Goal: Task Accomplishment & Management: Use online tool/utility

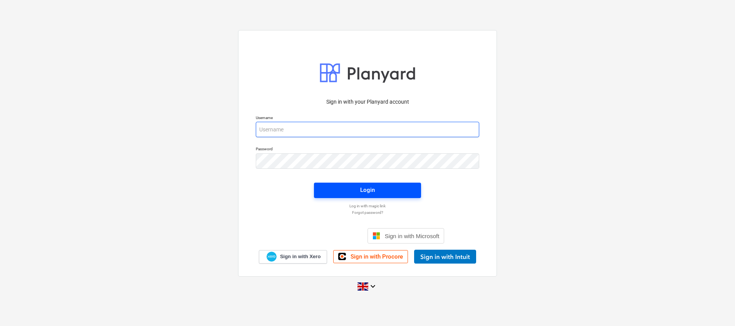
type input "[EMAIL_ADDRESS][DOMAIN_NAME]"
click at [395, 193] on span "Login" at bounding box center [367, 190] width 89 height 10
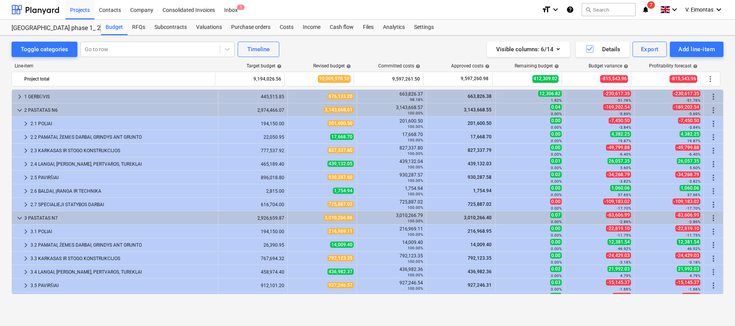
scroll to position [67, 0]
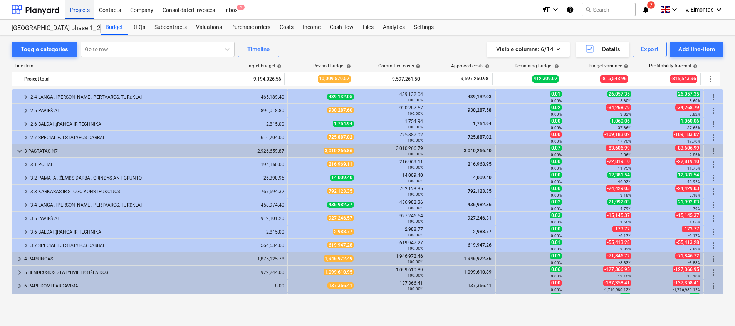
click at [89, 8] on div "Projects" at bounding box center [79, 10] width 29 height 20
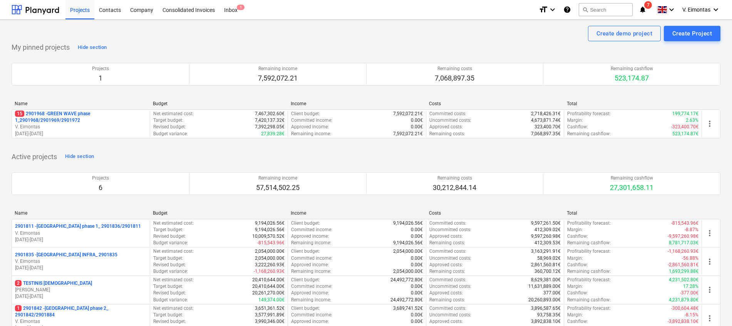
click at [72, 111] on p "15 2901968 - GREEN WAVE phase 1_2901968/2901969/2901972" at bounding box center [81, 117] width 132 height 13
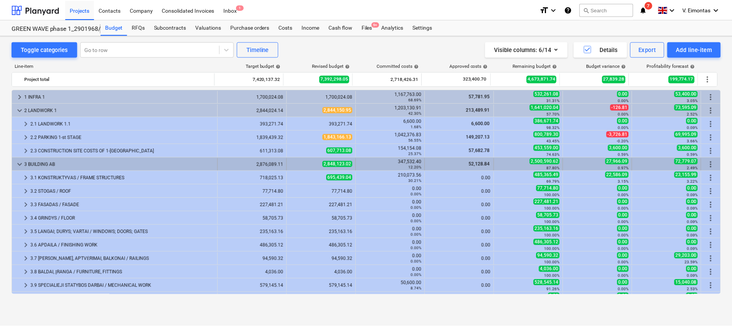
scroll to position [65, 0]
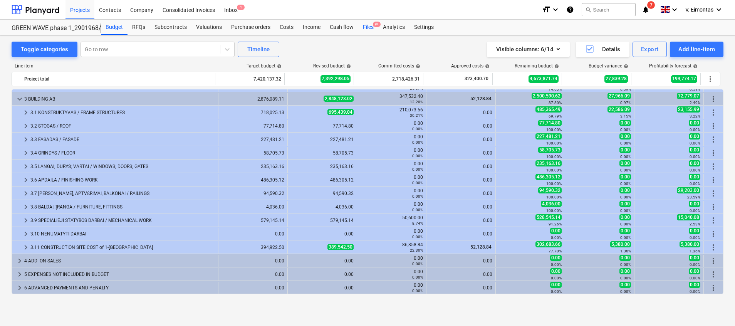
click at [363, 28] on div "Files 9+" at bounding box center [368, 27] width 20 height 15
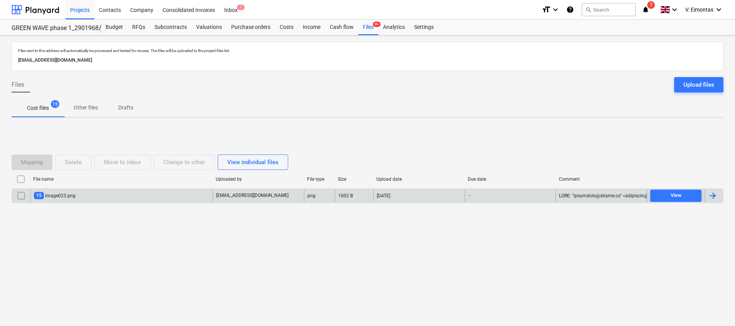
click at [122, 194] on div "15 image023.png" at bounding box center [121, 195] width 182 height 12
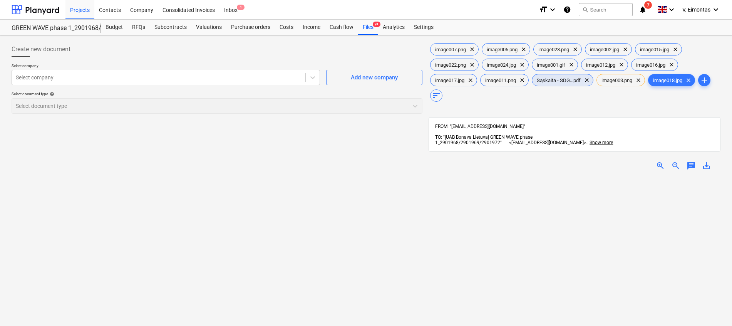
click at [552, 84] on div "Sąskaita - SDG...pdf clear" at bounding box center [563, 80] width 62 height 12
click at [704, 161] on span "save_alt" at bounding box center [706, 165] width 9 height 9
click at [635, 104] on div "image007.png clear image006.png clear image023.png clear image002.jpg clear ima…" at bounding box center [575, 261] width 292 height 439
click at [370, 32] on div "Files 9+" at bounding box center [368, 27] width 20 height 15
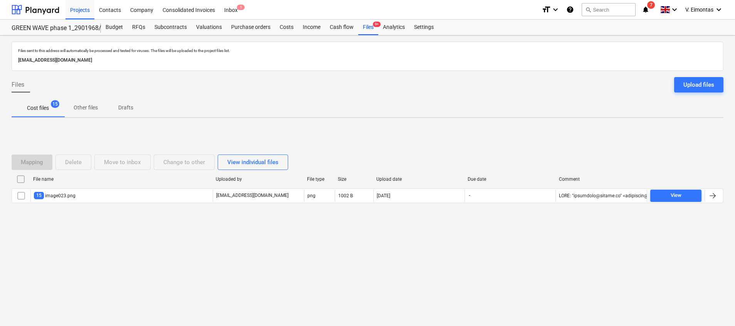
click at [21, 179] on input "checkbox" at bounding box center [21, 179] width 12 height 12
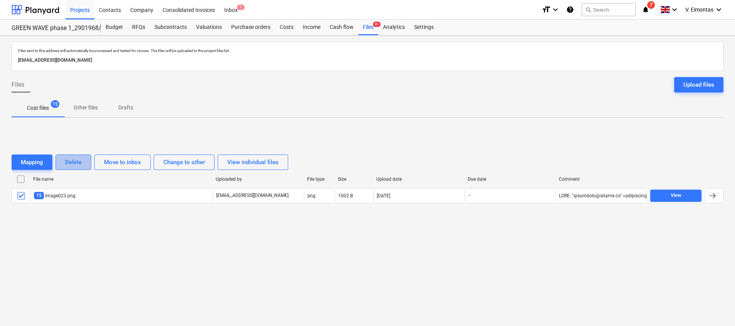
click at [69, 162] on div "Delete" at bounding box center [73, 162] width 17 height 10
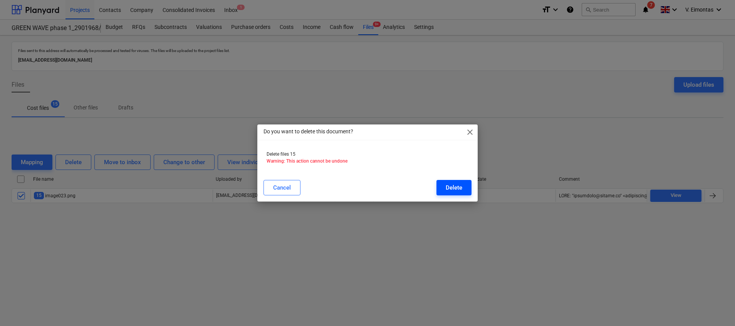
click at [443, 189] on button "Delete" at bounding box center [453, 187] width 35 height 15
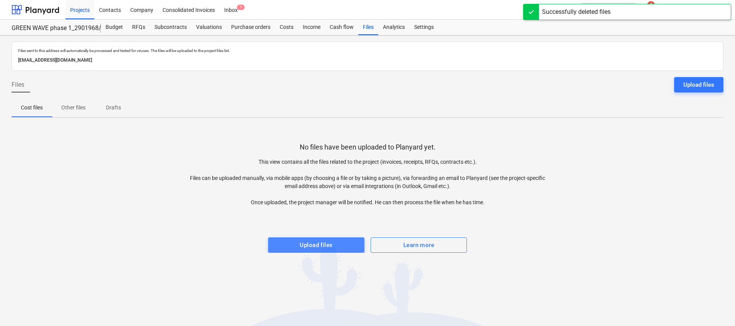
click at [328, 243] on div "Upload files" at bounding box center [316, 245] width 33 height 10
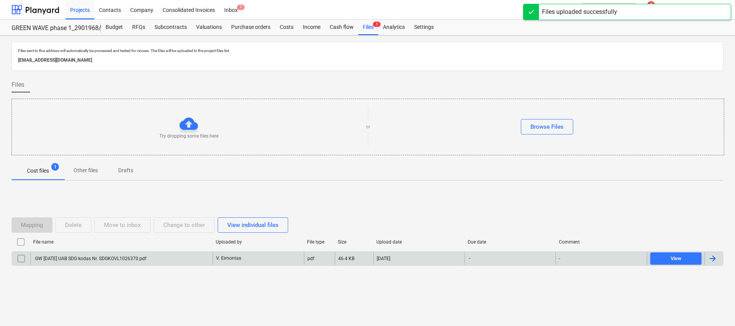
click at [134, 263] on div "GW [DATE] UAB SDG kodas Nr. SDGKOVL1026370.pdf" at bounding box center [121, 258] width 182 height 12
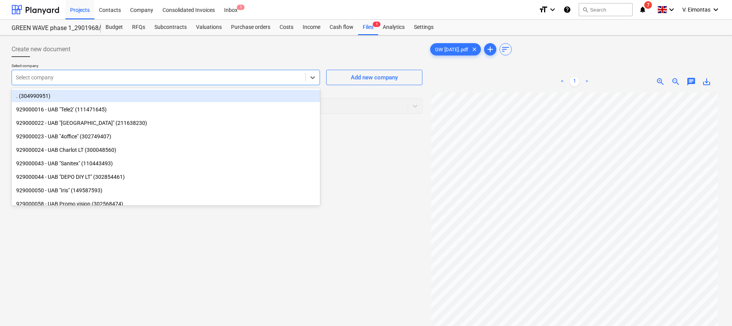
click at [213, 77] on div at bounding box center [159, 78] width 286 height 8
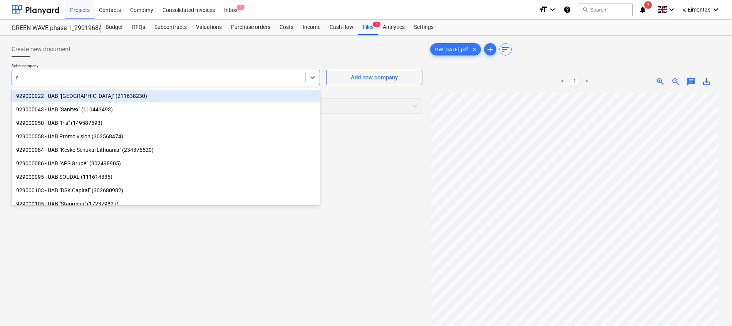
type input "sd"
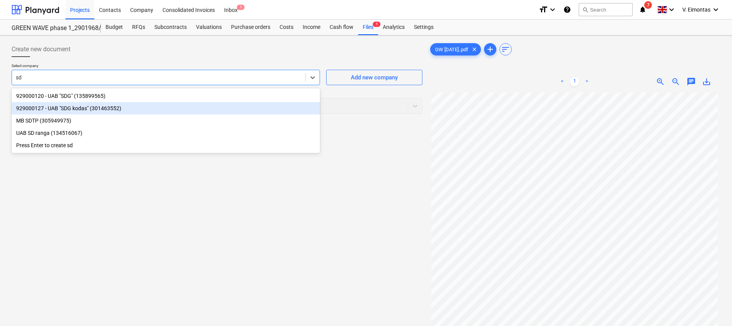
click at [64, 113] on div "929000127 - UAB "SDG kodas" (301463552)" at bounding box center [166, 108] width 308 height 12
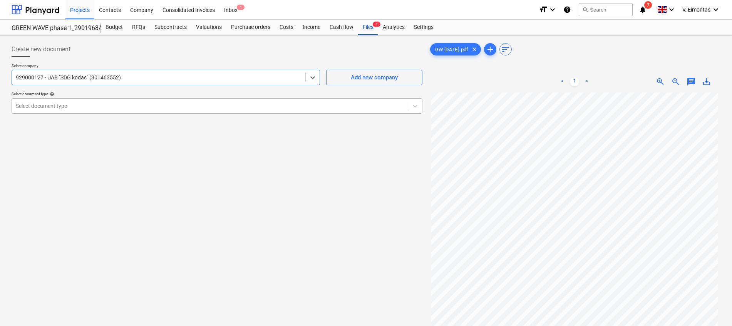
click at [67, 105] on div at bounding box center [210, 106] width 388 height 8
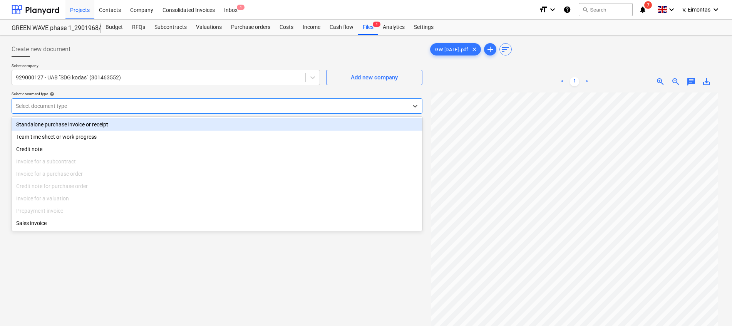
click at [64, 127] on div "Standalone purchase invoice or receipt" at bounding box center [217, 124] width 411 height 12
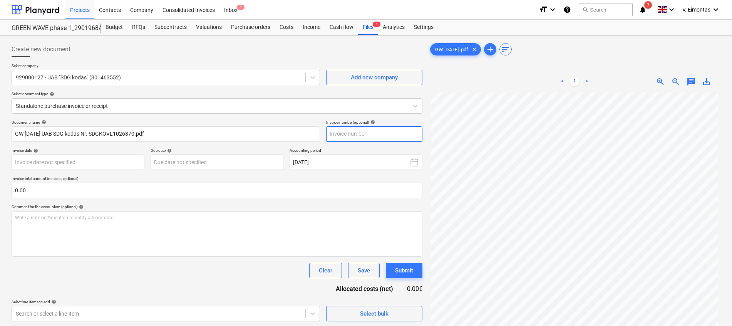
click at [372, 132] on input "text" at bounding box center [374, 133] width 96 height 15
paste input "SDGKOVL1026370"
type input "SDGKOVL1026370"
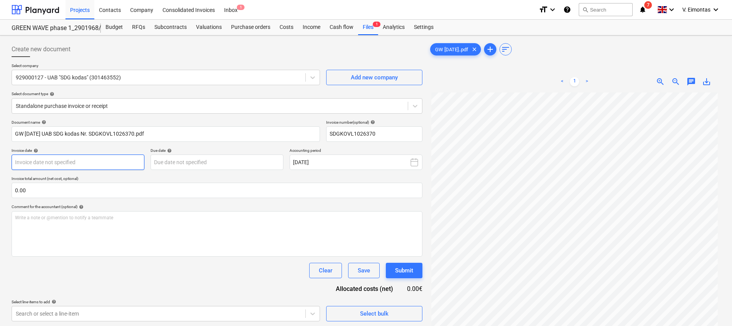
click at [99, 160] on body "Projects Contacts Company Consolidated Invoices Inbox 1 format_size keyboard_ar…" at bounding box center [366, 163] width 732 height 326
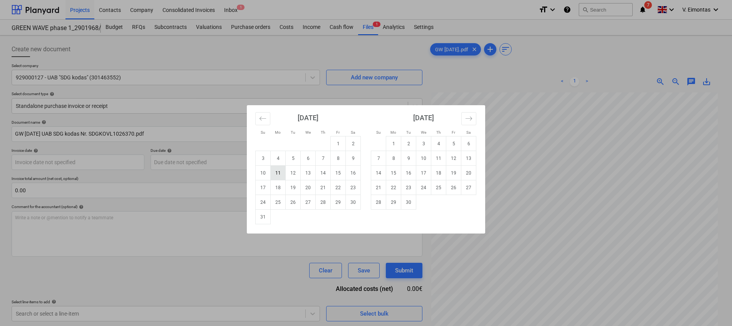
click at [276, 174] on td "11" at bounding box center [278, 173] width 15 height 15
type input "[DATE]"
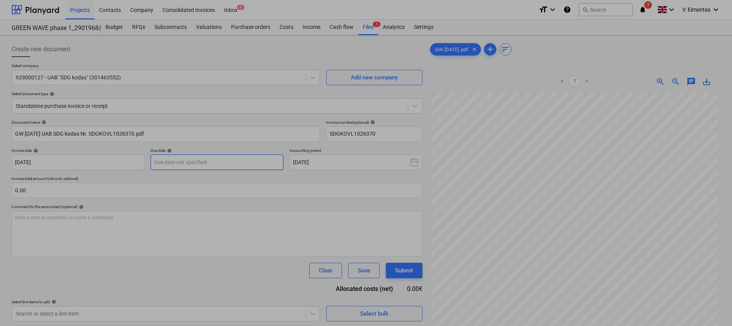
click at [219, 158] on body "Projects Contacts Company Consolidated Invoices Inbox 1 format_size keyboard_ar…" at bounding box center [366, 163] width 732 height 326
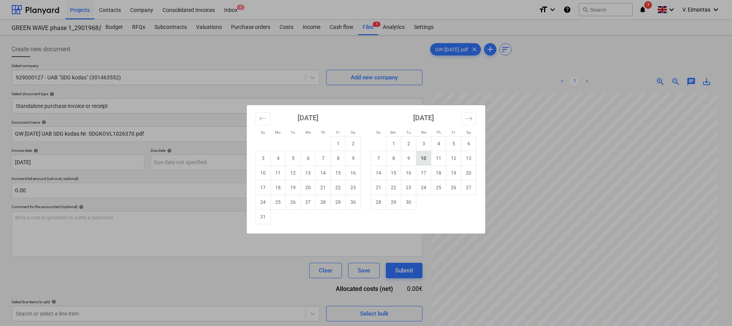
click at [428, 158] on td "10" at bounding box center [423, 158] width 15 height 15
type input "[DATE]"
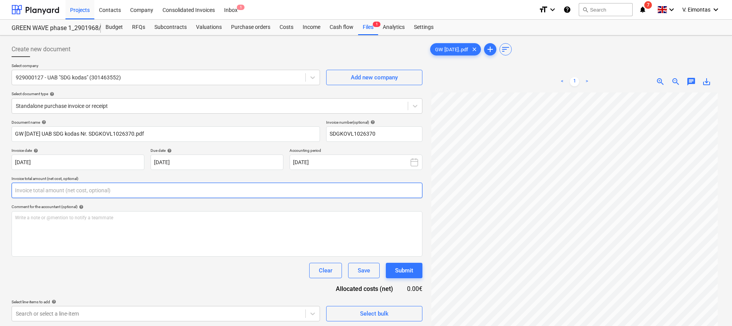
click at [217, 193] on input "text" at bounding box center [217, 190] width 411 height 15
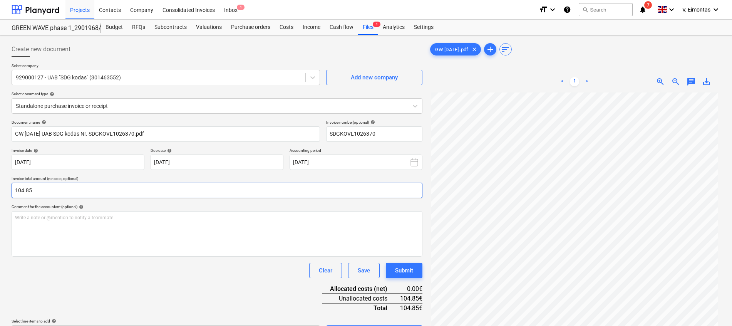
type input "104.85"
click at [275, 307] on div "Document name help GW [DATE] UAB SDG kodas Nr. SDGKOVL1026370.pdf Invoice numbe…" at bounding box center [217, 230] width 411 height 221
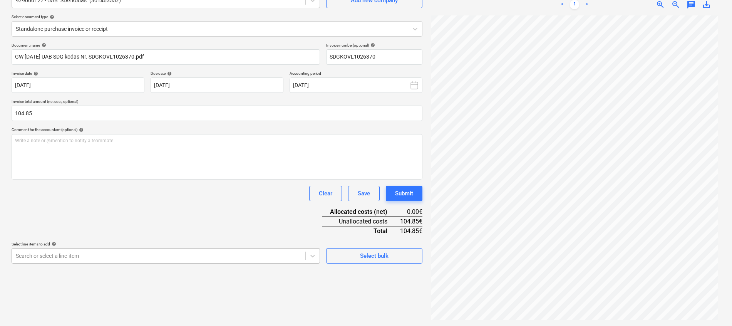
click at [193, 249] on body "Projects Contacts Company Consolidated Invoices Inbox 1 format_size keyboard_ar…" at bounding box center [366, 86] width 732 height 326
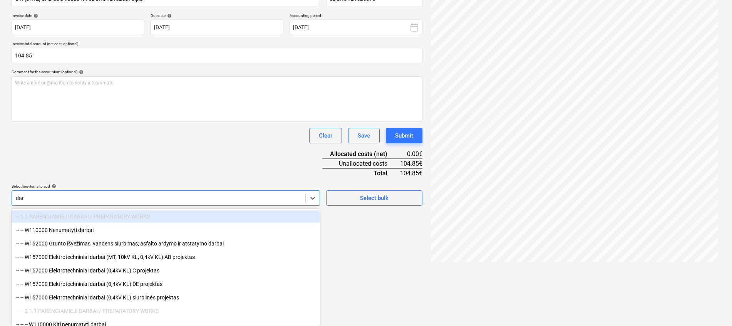
type input "darb"
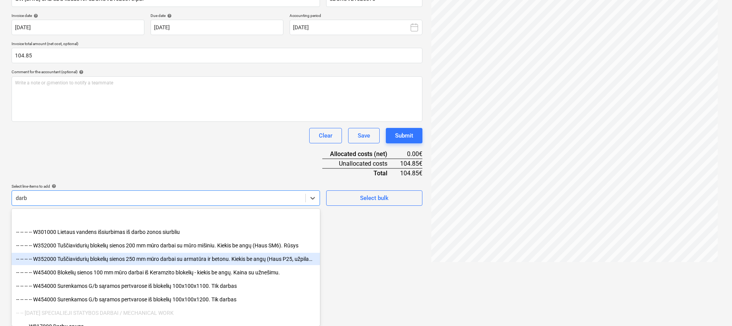
scroll to position [231, 0]
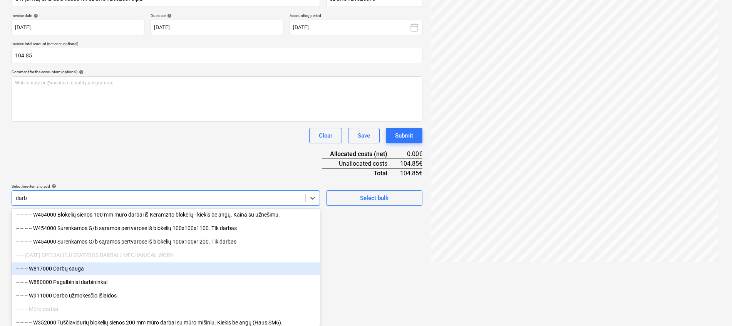
click at [61, 268] on div "-- -- -- W817000 Darbų sauga" at bounding box center [166, 268] width 308 height 12
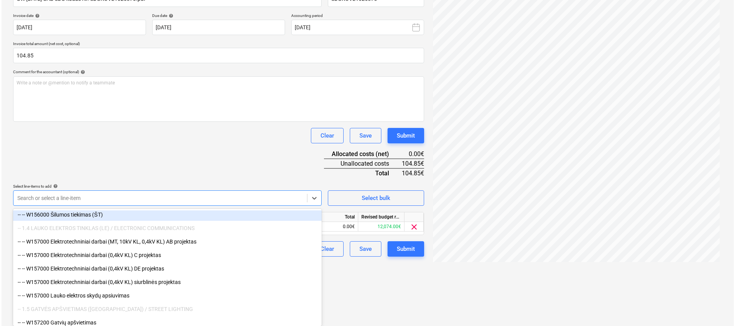
scroll to position [77, 0]
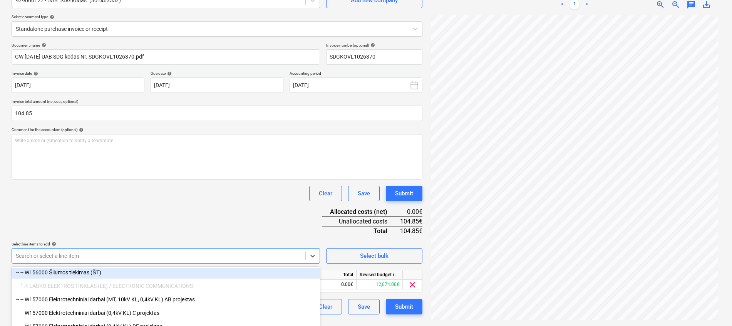
click at [212, 167] on div "Document name help GW [DATE] UAB SDG kodas Nr. SDGKOVL1026370.pdf Invoice numbe…" at bounding box center [217, 178] width 411 height 271
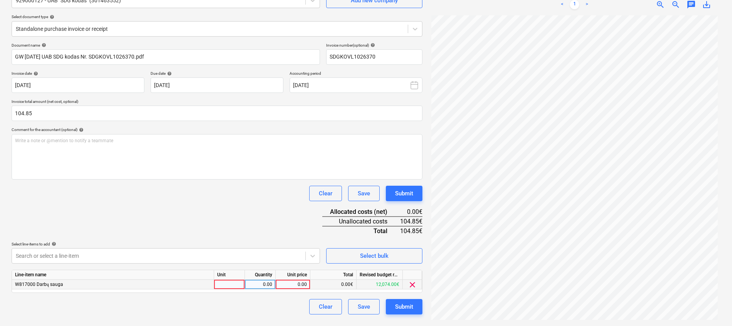
click at [227, 286] on div at bounding box center [229, 285] width 31 height 10
type input "kompl."
type input "104.85"
click at [265, 251] on div "Search or select a line-item" at bounding box center [158, 255] width 293 height 11
click at [409, 302] on div "Submit" at bounding box center [404, 307] width 18 height 10
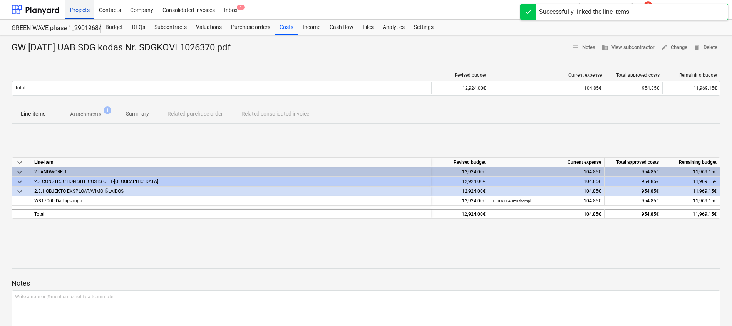
click at [80, 12] on div "Projects" at bounding box center [79, 10] width 29 height 20
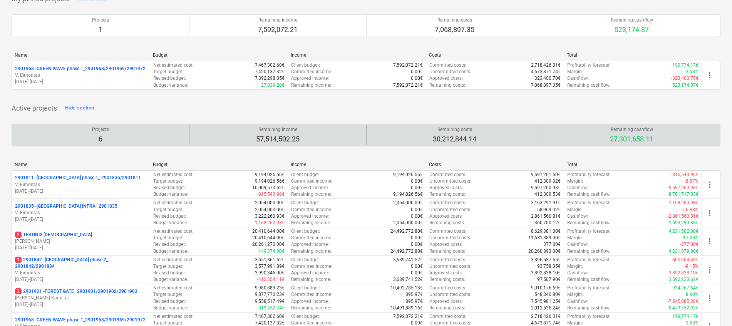
scroll to position [116, 0]
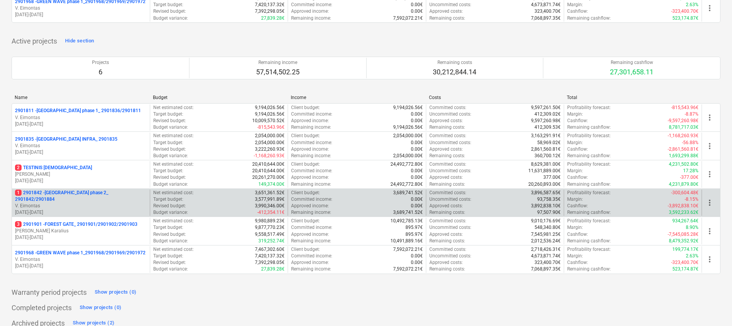
click at [109, 196] on p "1 2901842 - [GEOGRAPHIC_DATA] phase 2_ 2901842/2901884" at bounding box center [81, 195] width 132 height 13
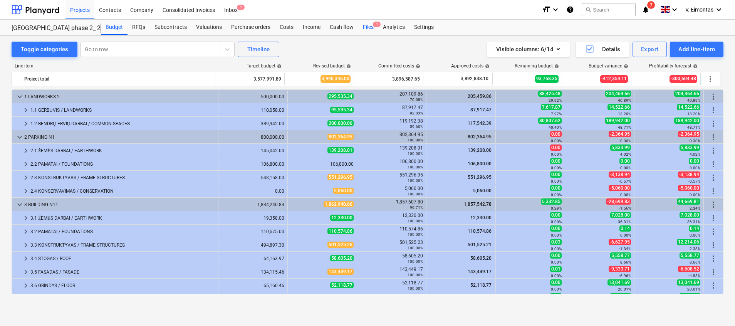
click at [367, 29] on div "Files 1" at bounding box center [368, 27] width 20 height 15
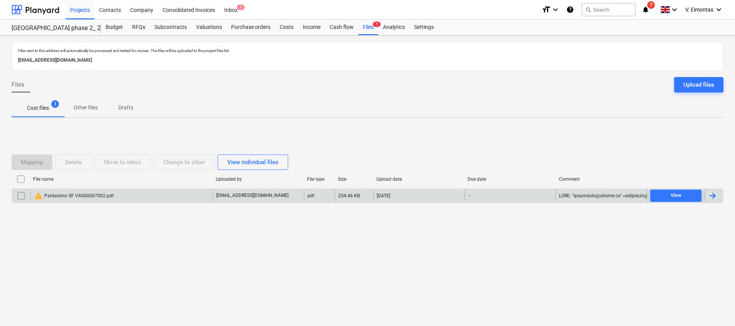
click at [111, 200] on div "warning Pardavimo SF VAS00007002.pdf" at bounding box center [121, 195] width 182 height 12
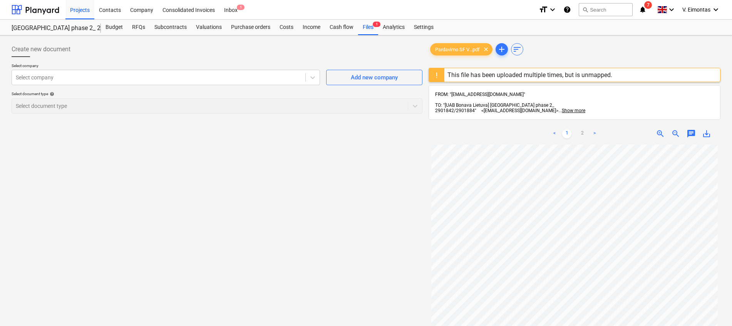
click at [707, 129] on span "save_alt" at bounding box center [706, 133] width 9 height 9
click at [206, 173] on div "Create new document Select company Select company Add new company Select docume…" at bounding box center [216, 245] width 417 height 413
click at [365, 33] on div "Files 1" at bounding box center [368, 27] width 20 height 15
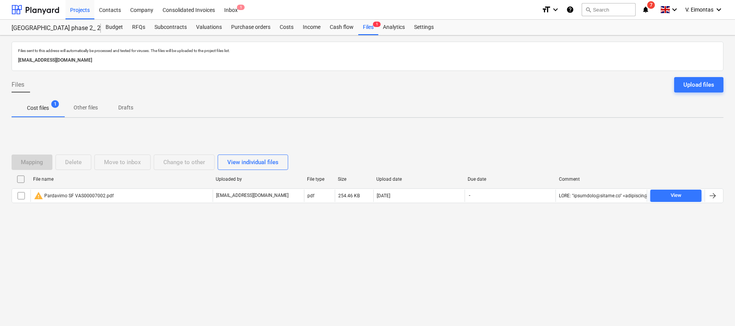
click at [18, 178] on input "checkbox" at bounding box center [21, 179] width 12 height 12
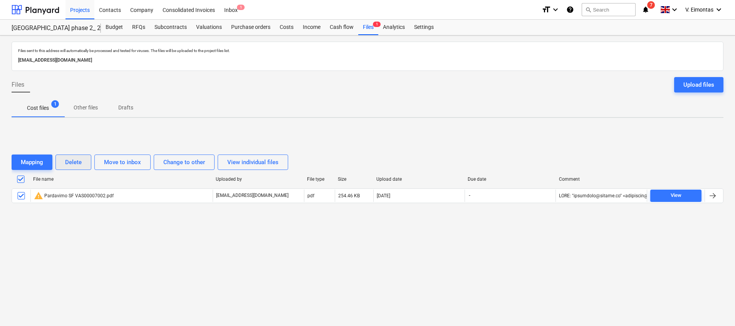
click at [83, 158] on button "Delete" at bounding box center [73, 161] width 36 height 15
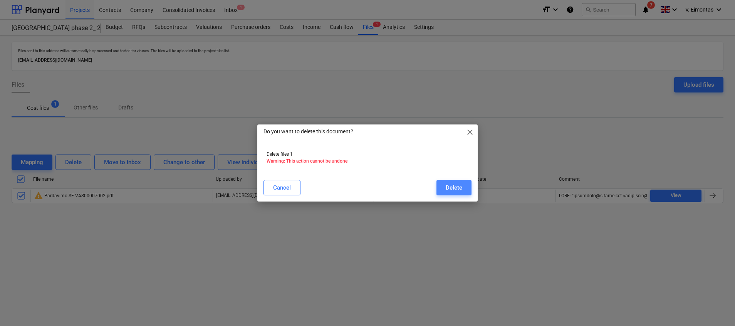
click at [462, 186] on button "Delete" at bounding box center [453, 187] width 35 height 15
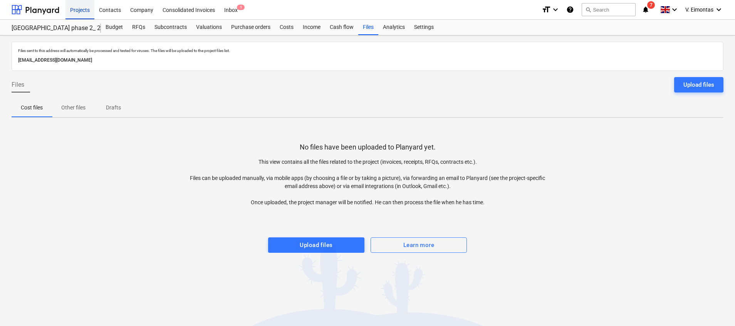
click at [89, 10] on div "Projects" at bounding box center [79, 10] width 29 height 20
